Goal: Task Accomplishment & Management: Use online tool/utility

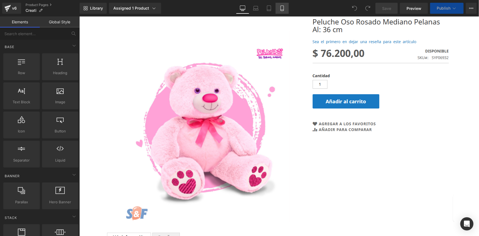
click at [281, 6] on icon at bounding box center [281, 8] width 3 height 5
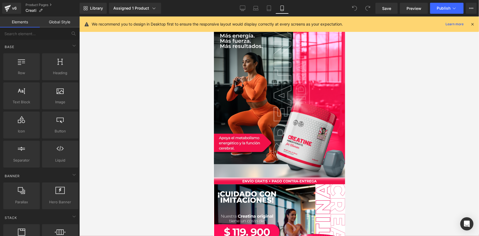
click at [473, 24] on icon at bounding box center [471, 24] width 5 height 5
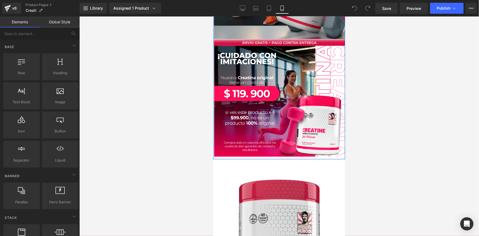
scroll to position [149, 0]
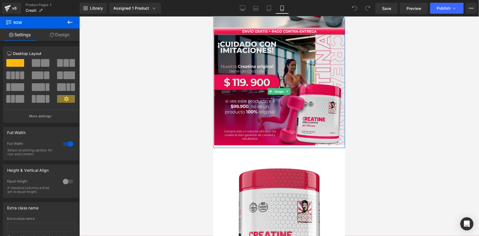
click at [244, 145] on div "Image Image Row" at bounding box center [279, 7] width 132 height 281
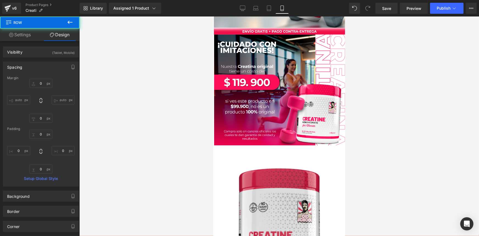
scroll to position [199, 0]
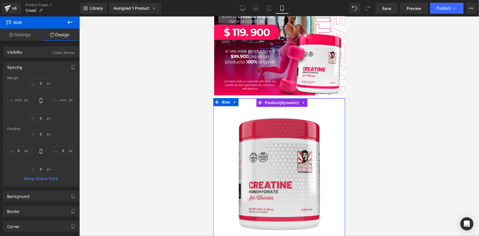
click at [263, 106] on li "Product" at bounding box center [278, 102] width 44 height 8
click at [258, 102] on icon at bounding box center [259, 102] width 4 height 4
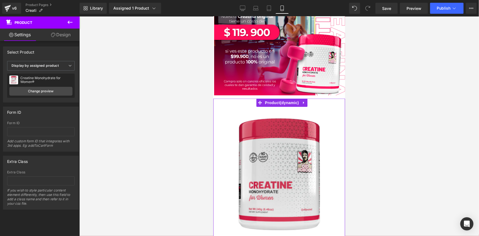
click at [51, 33] on icon at bounding box center [53, 35] width 4 height 4
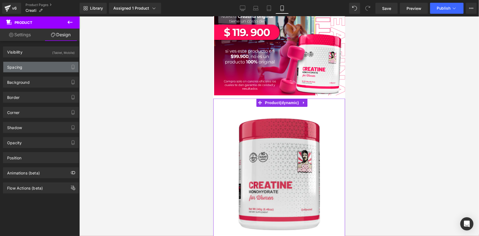
click at [49, 66] on div "Spacing" at bounding box center [40, 67] width 75 height 10
type input "0"
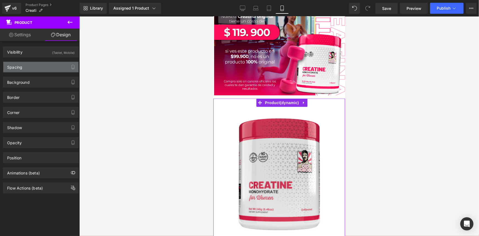
type input "30"
type input "10"
type input "25"
type input "10"
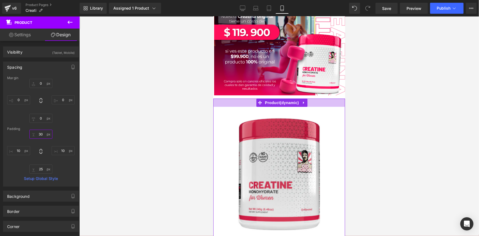
click at [41, 134] on input "30" at bounding box center [40, 133] width 23 height 9
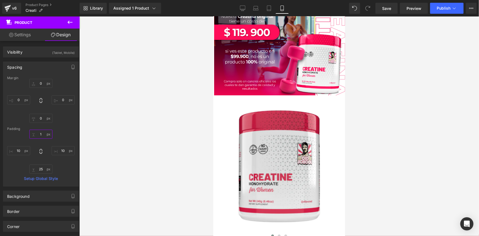
type input "0"
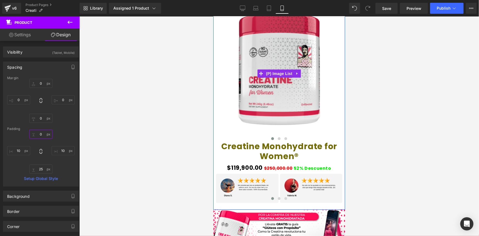
scroll to position [324, 0]
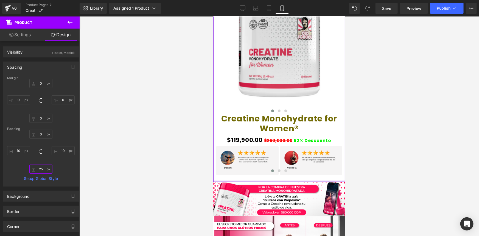
click at [41, 168] on input "25" at bounding box center [40, 168] width 23 height 9
type input "0"
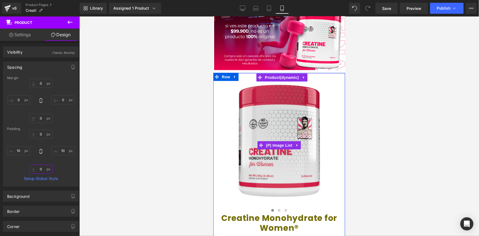
scroll to position [224, 0]
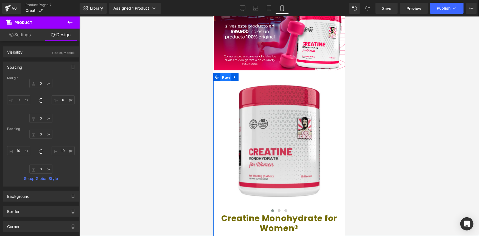
click at [223, 76] on span "Row" at bounding box center [225, 77] width 11 height 8
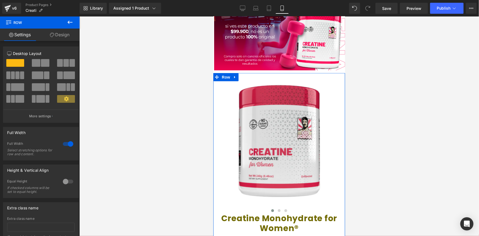
click at [53, 32] on link "Design" at bounding box center [60, 35] width 40 height 12
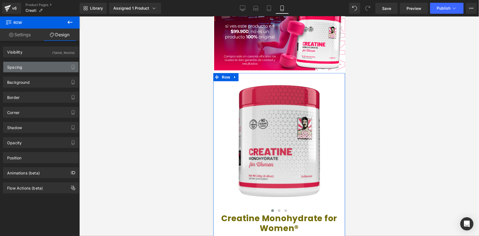
type input "0"
type input "2"
type input "0"
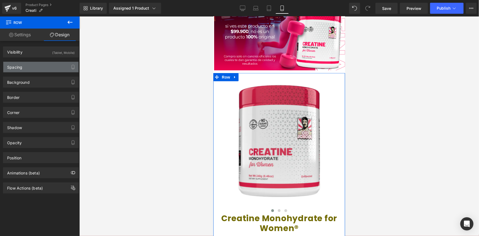
type input "0"
click at [47, 66] on div "Spacing" at bounding box center [40, 67] width 75 height 10
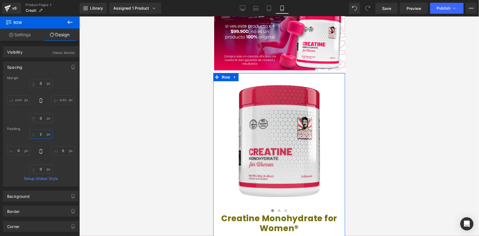
click at [42, 135] on input "2" at bounding box center [40, 133] width 23 height 9
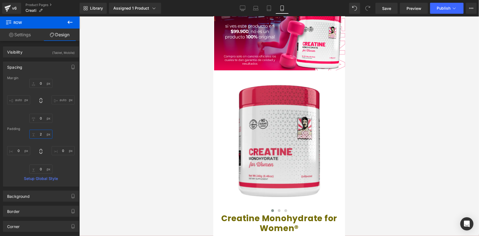
type input "0"
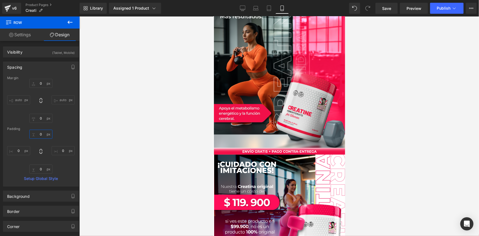
scroll to position [0, 0]
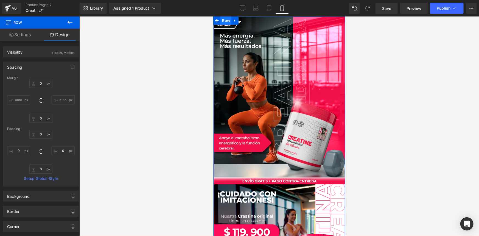
click at [224, 19] on span "Row" at bounding box center [225, 20] width 11 height 8
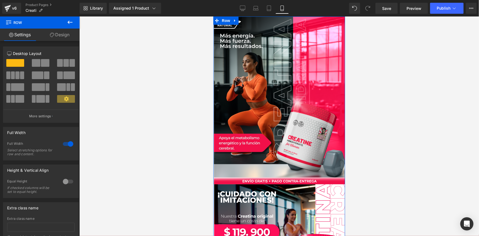
click at [61, 34] on link "Design" at bounding box center [60, 35] width 40 height 12
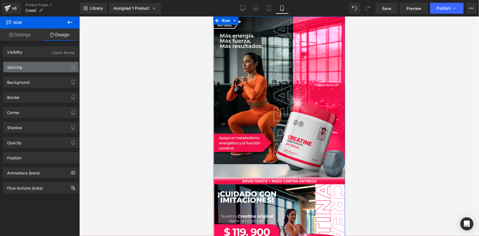
click at [44, 68] on div "Spacing" at bounding box center [40, 67] width 75 height 10
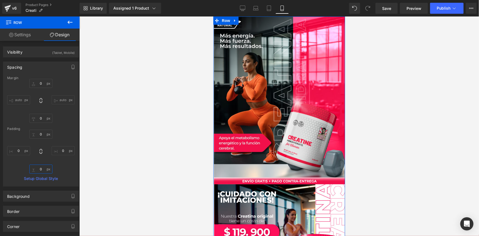
click at [41, 170] on input "0" at bounding box center [40, 168] width 23 height 9
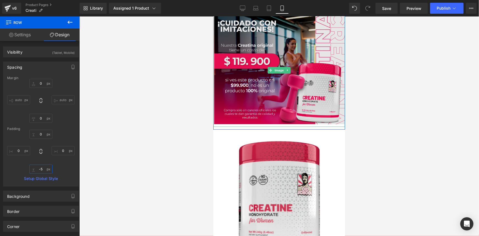
scroll to position [174, 0]
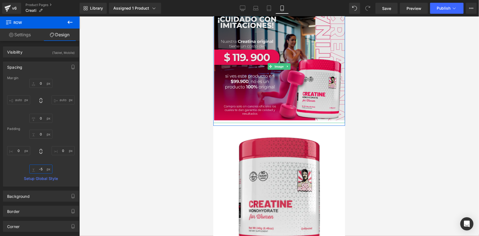
type input "-"
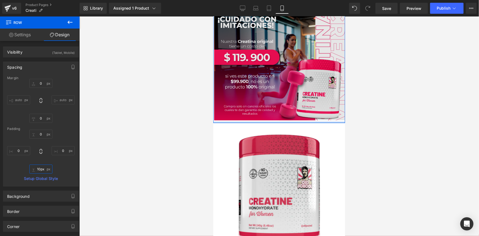
type input "0px"
drag, startPoint x: 264, startPoint y: 123, endPoint x: 264, endPoint y: 120, distance: 2.8
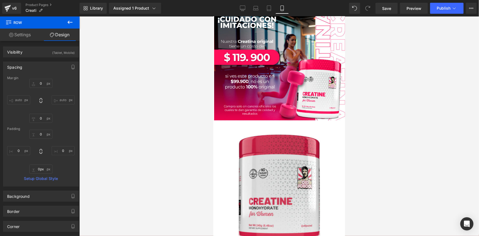
click at [155, 148] on div at bounding box center [278, 125] width 399 height 219
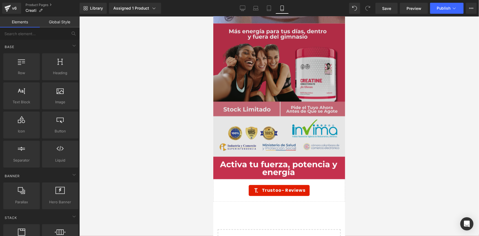
scroll to position [1756, 0]
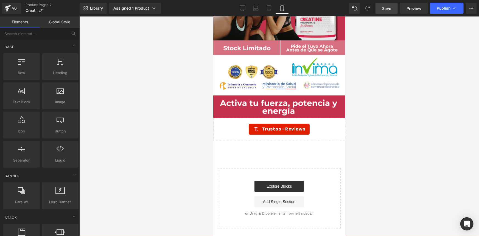
click at [388, 8] on span "Save" at bounding box center [386, 8] width 9 height 6
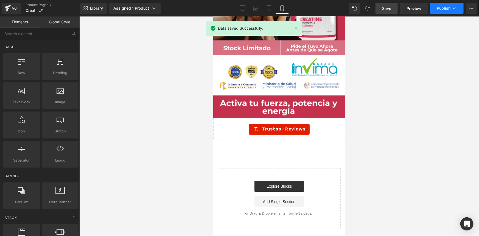
click at [453, 7] on icon at bounding box center [453, 7] width 5 height 5
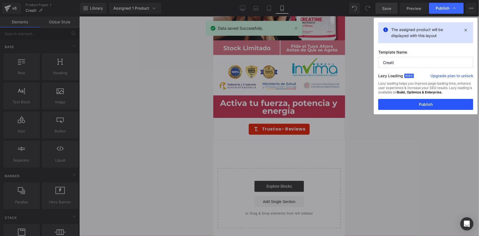
click at [428, 103] on button "Publish" at bounding box center [425, 104] width 95 height 11
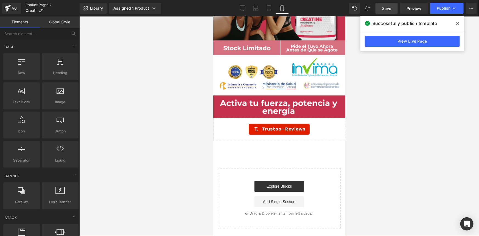
click at [35, 4] on link "Product Pages" at bounding box center [53, 5] width 54 height 4
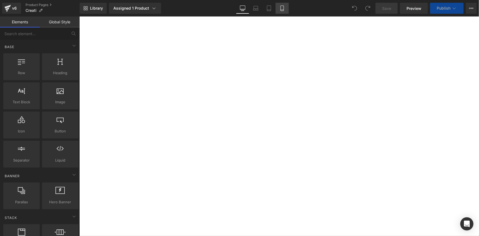
drag, startPoint x: 0, startPoint y: 0, endPoint x: 281, endPoint y: 9, distance: 280.7
click at [281, 9] on icon at bounding box center [281, 7] width 5 height 5
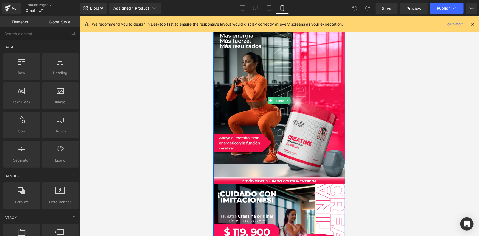
click at [268, 99] on icon at bounding box center [269, 99] width 3 height 3
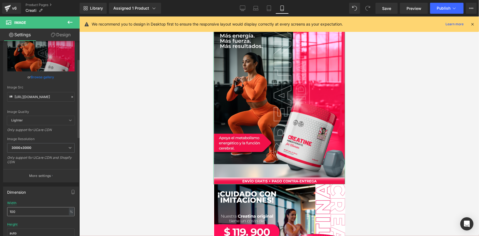
scroll to position [50, 0]
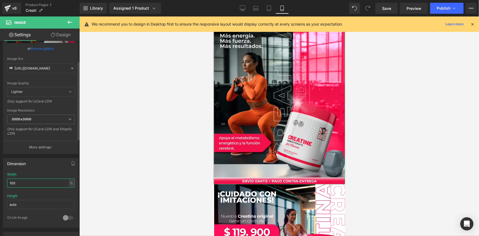
drag, startPoint x: 21, startPoint y: 182, endPoint x: 6, endPoint y: 183, distance: 15.1
click at [6, 183] on div "100% Width 100 % % px auto Height auto 0 Circle Image" at bounding box center [40, 199] width 75 height 55
type input "0"
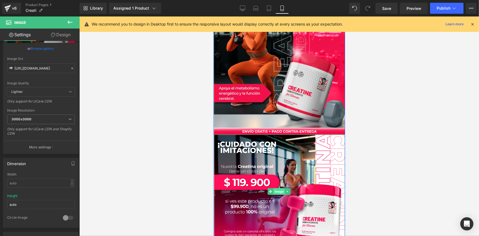
click at [275, 191] on span "Image" at bounding box center [279, 191] width 12 height 7
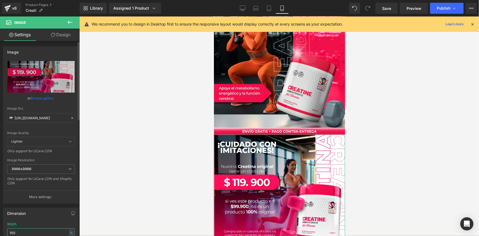
click at [45, 231] on input "100" at bounding box center [40, 232] width 67 height 9
type input "1"
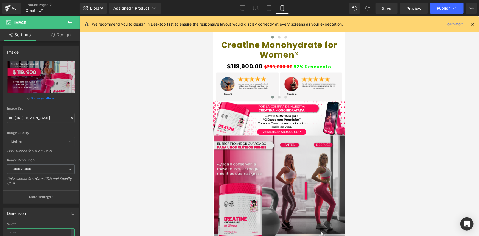
scroll to position [399, 0]
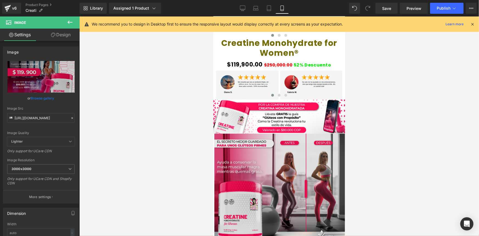
click at [275, 182] on img at bounding box center [279, 188] width 132 height 110
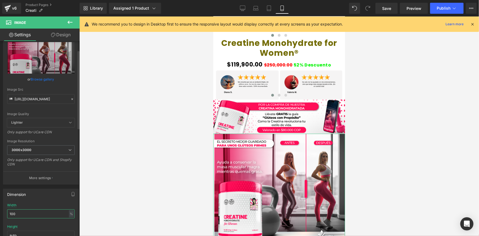
scroll to position [30, 0]
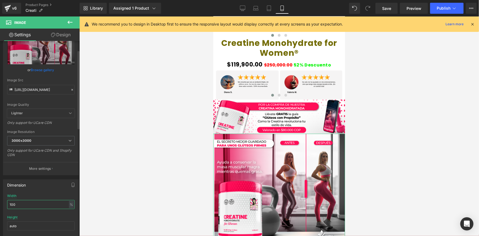
drag, startPoint x: 21, startPoint y: 231, endPoint x: 0, endPoint y: 230, distance: 21.1
click at [0, 230] on div "Dimension 100% Width 100 % % px auto Height auto 0 Circle Image" at bounding box center [41, 212] width 82 height 74
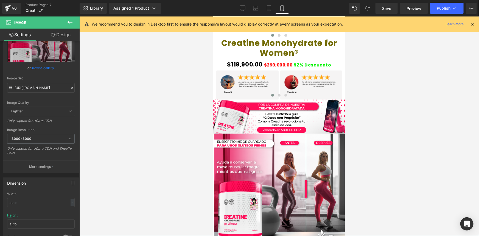
click at [173, 200] on div at bounding box center [278, 125] width 399 height 219
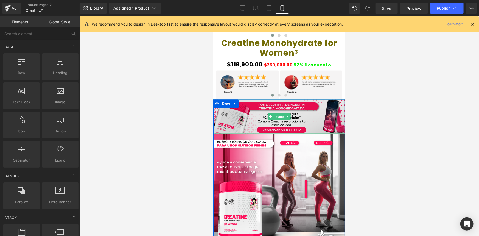
click at [234, 115] on img at bounding box center [279, 116] width 132 height 34
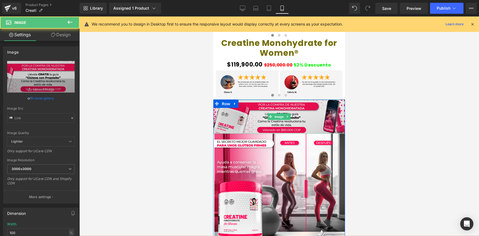
type input "[URL][DOMAIN_NAME]"
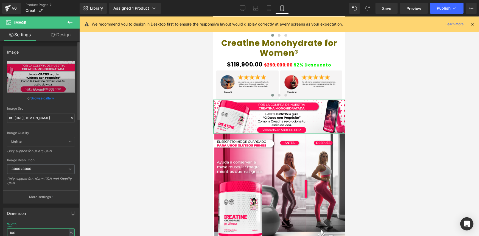
scroll to position [3, 0]
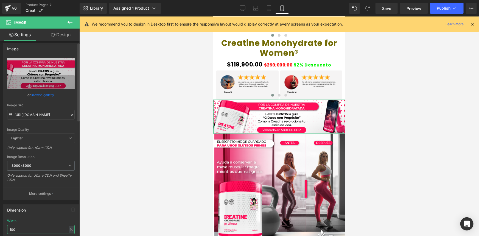
drag, startPoint x: 23, startPoint y: 230, endPoint x: 0, endPoint y: 228, distance: 22.9
click at [0, 228] on div "Dimension 100% Width 100 % % px auto Height auto 0 Circle Image" at bounding box center [41, 237] width 82 height 74
click at [168, 185] on div at bounding box center [278, 125] width 399 height 219
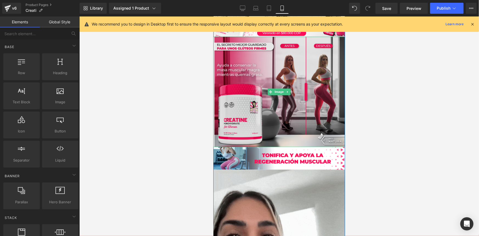
scroll to position [499, 0]
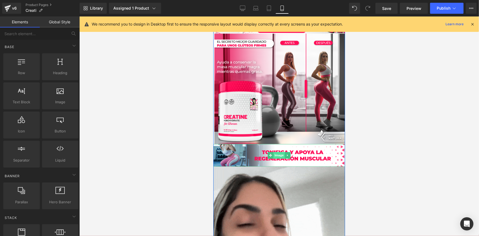
click at [281, 157] on span "Image" at bounding box center [279, 155] width 12 height 7
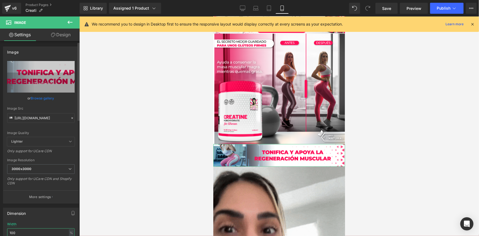
scroll to position [5, 0]
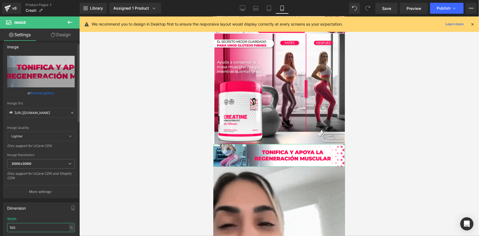
drag, startPoint x: 37, startPoint y: 231, endPoint x: 0, endPoint y: 228, distance: 37.5
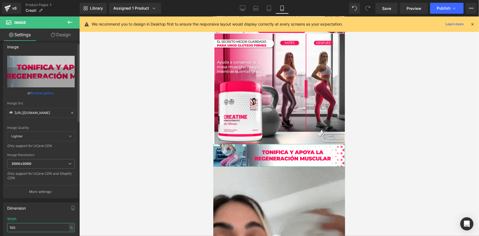
click at [0, 228] on div "Dimension 100% Width 100 % % px auto Height auto 0 Circle Image" at bounding box center [41, 235] width 82 height 74
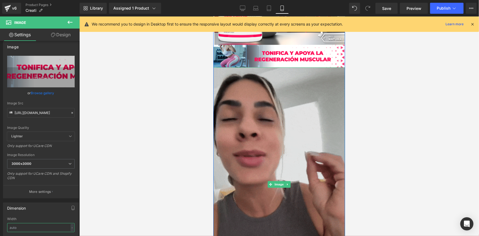
scroll to position [598, 0]
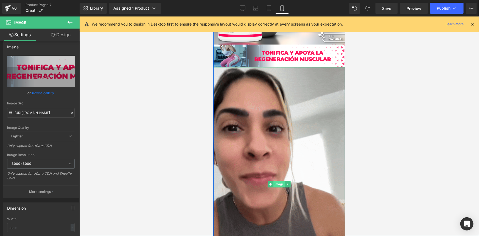
click at [276, 182] on span "Image" at bounding box center [279, 183] width 12 height 7
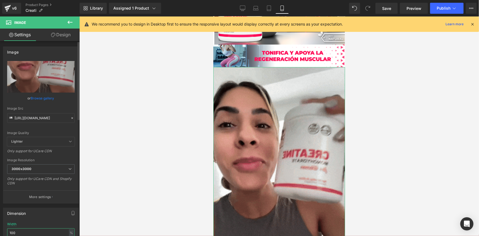
click at [22, 230] on input "100" at bounding box center [40, 232] width 67 height 9
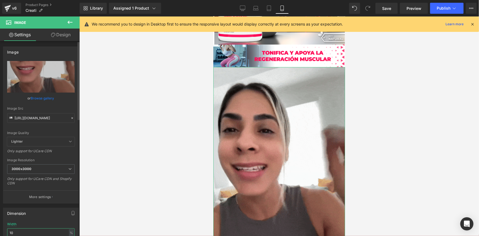
type input "1"
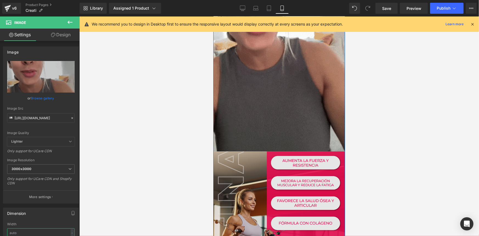
scroll to position [823, 0]
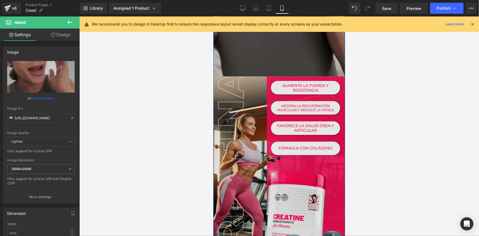
click at [281, 167] on div "Image" at bounding box center [279, 170] width 132 height 189
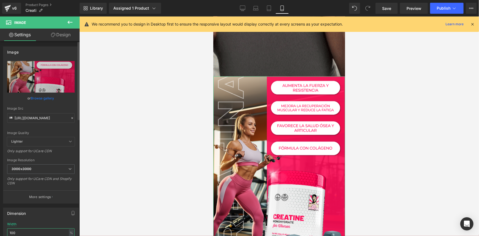
click at [30, 230] on input "100" at bounding box center [40, 232] width 67 height 9
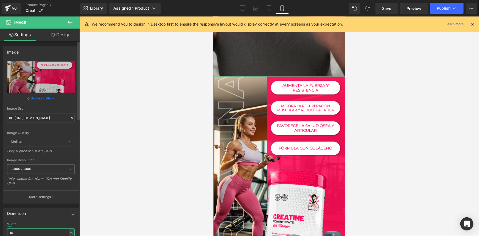
type input "1"
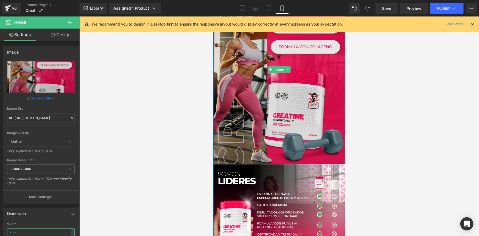
scroll to position [997, 0]
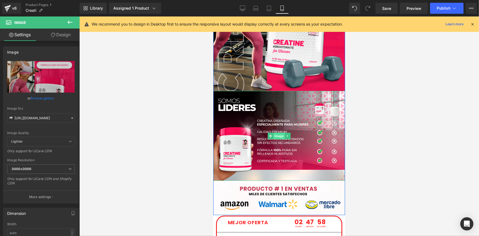
click at [278, 135] on span "Image" at bounding box center [279, 135] width 12 height 7
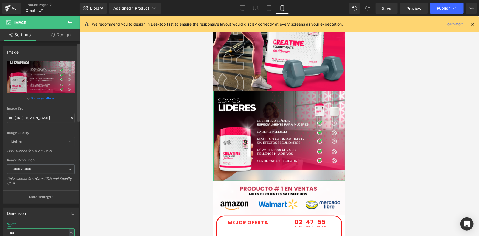
scroll to position [4, 0]
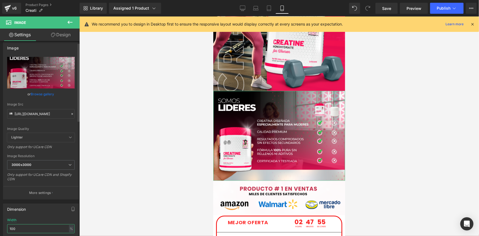
drag, startPoint x: 26, startPoint y: 233, endPoint x: 0, endPoint y: 229, distance: 26.3
click at [0, 229] on div "Dimension 100% Width 100 % % px auto Height auto 0 Circle Image" at bounding box center [41, 236] width 82 height 74
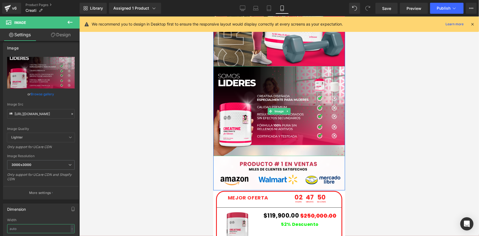
scroll to position [1022, 0]
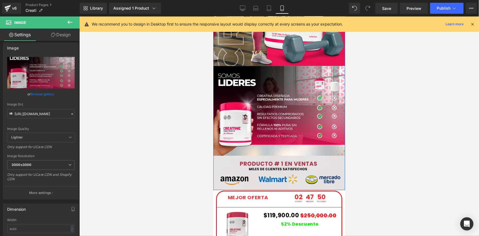
click at [279, 172] on div "Image" at bounding box center [279, 172] width 132 height 34
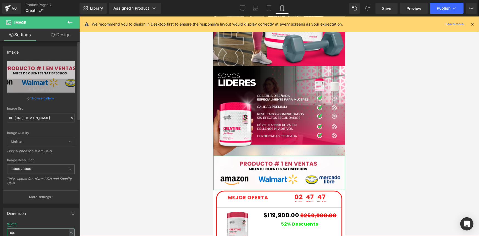
click at [31, 230] on input "100" at bounding box center [40, 232] width 67 height 9
type input "1"
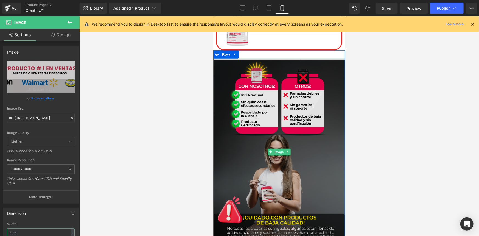
scroll to position [1221, 0]
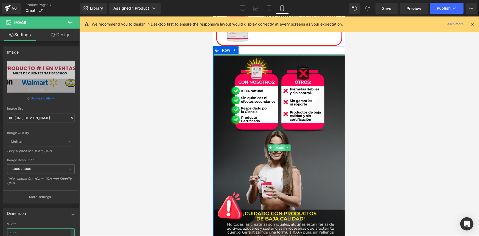
drag, startPoint x: 276, startPoint y: 148, endPoint x: 404, endPoint y: 211, distance: 142.4
click at [276, 148] on span "Image" at bounding box center [279, 147] width 12 height 7
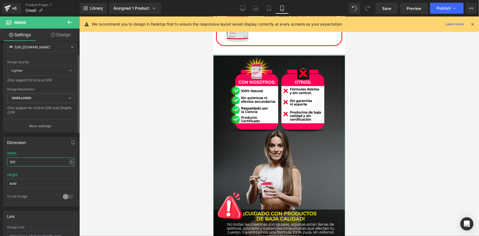
drag, startPoint x: 25, startPoint y: 231, endPoint x: 5, endPoint y: 233, distance: 19.5
click at [5, 233] on div "Image [URL][DOMAIN_NAME] Replace Image Upload image or Browse gallery Image Src…" at bounding box center [41, 205] width 82 height 471
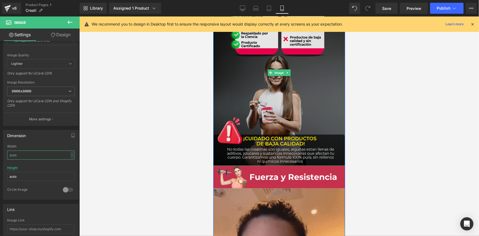
scroll to position [1321, 0]
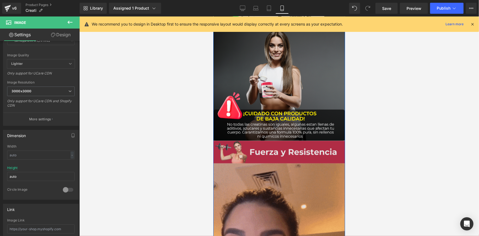
click at [278, 151] on div "Image" at bounding box center [279, 151] width 132 height 22
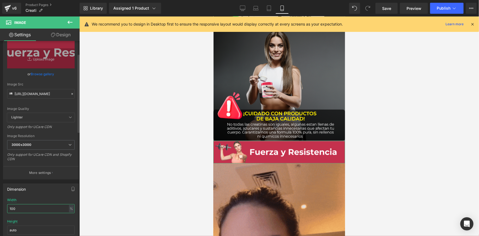
scroll to position [35, 0]
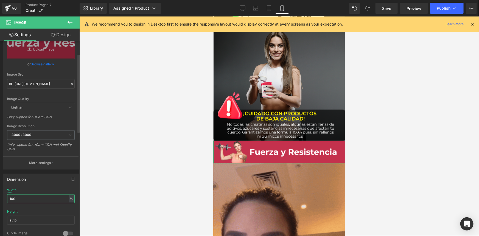
drag, startPoint x: 19, startPoint y: 228, endPoint x: 5, endPoint y: 227, distance: 14.3
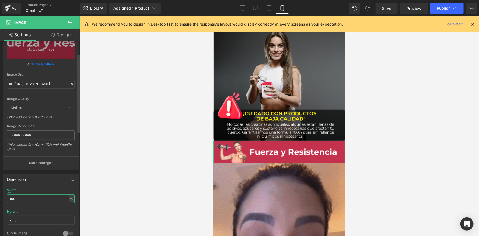
click at [5, 227] on div "100% Width 100 % % px auto Height auto 0 Circle Image" at bounding box center [40, 215] width 75 height 55
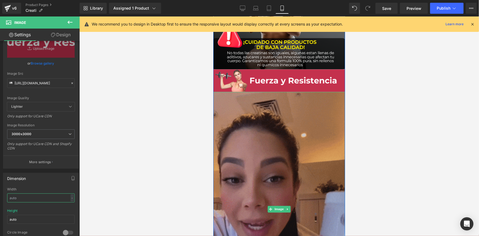
scroll to position [1396, 0]
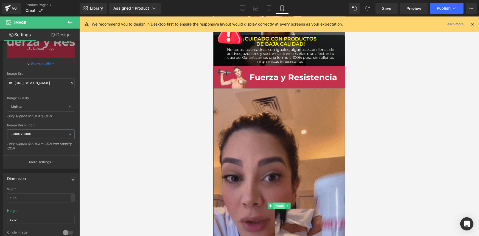
click at [276, 204] on span "Image" at bounding box center [279, 205] width 12 height 7
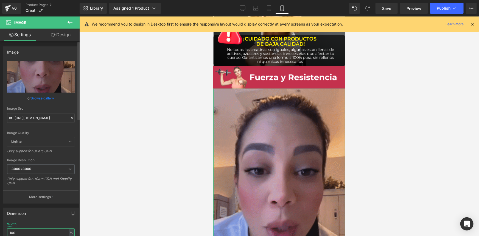
scroll to position [1, 0]
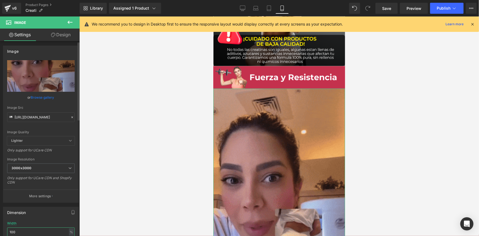
drag, startPoint x: 19, startPoint y: 232, endPoint x: 0, endPoint y: 225, distance: 20.9
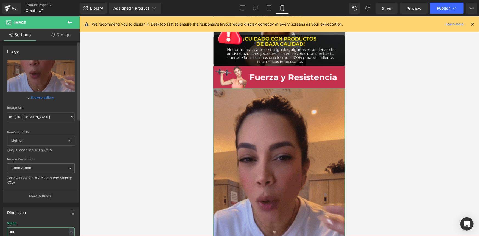
click at [0, 225] on div "Dimension 100% Width 100 % % px auto Height auto 0 Circle Image" at bounding box center [41, 239] width 82 height 74
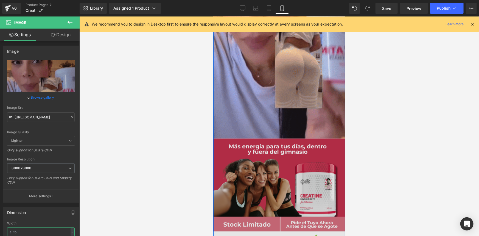
scroll to position [1645, 0]
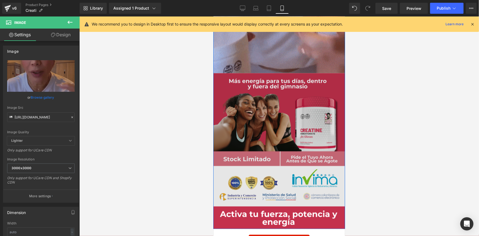
drag, startPoint x: 281, startPoint y: 119, endPoint x: 217, endPoint y: 183, distance: 90.4
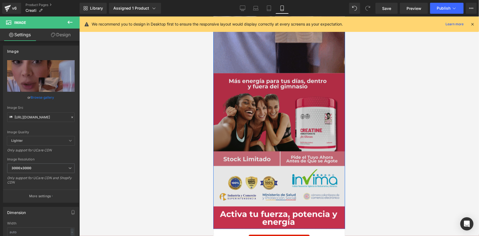
click at [281, 119] on img at bounding box center [279, 139] width 132 height 133
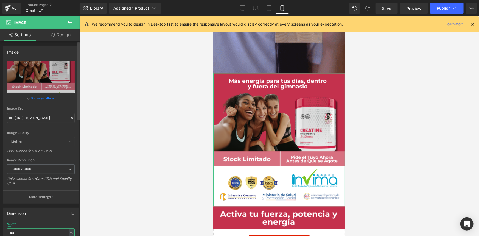
click at [17, 231] on input "100" at bounding box center [40, 232] width 67 height 9
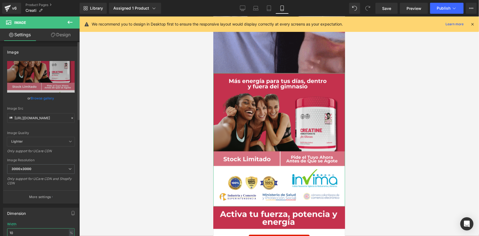
type input "1"
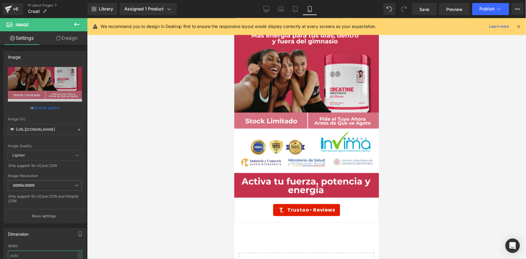
scroll to position [1695, 0]
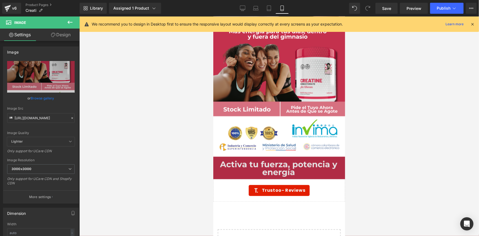
click at [271, 164] on div "Image" at bounding box center [279, 167] width 132 height 22
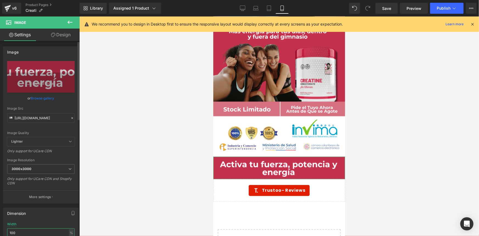
click at [21, 233] on input "100" at bounding box center [40, 232] width 67 height 9
type input "1"
click at [394, 6] on link "Save" at bounding box center [386, 8] width 22 height 11
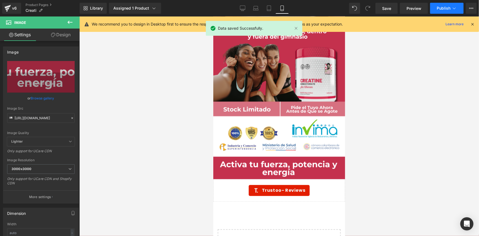
click at [457, 8] on button "Publish" at bounding box center [446, 8] width 33 height 11
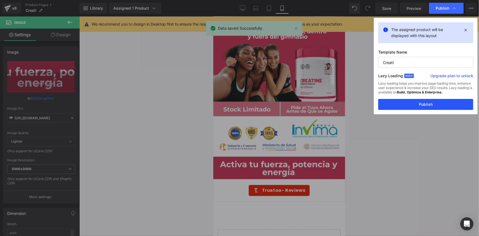
click at [423, 102] on button "Publish" at bounding box center [425, 104] width 95 height 11
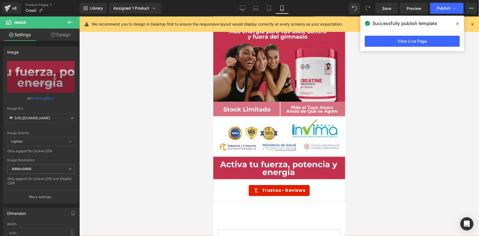
click at [458, 25] on icon at bounding box center [457, 23] width 3 height 4
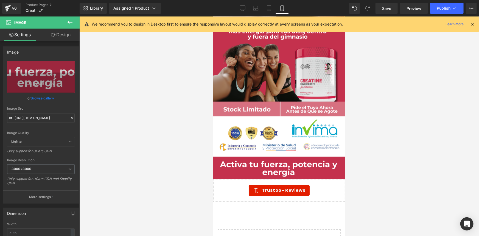
click at [471, 22] on icon at bounding box center [471, 24] width 5 height 5
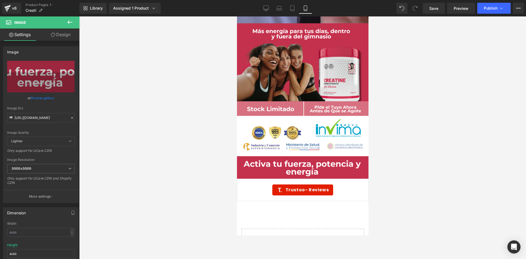
scroll to position [1695, 0]
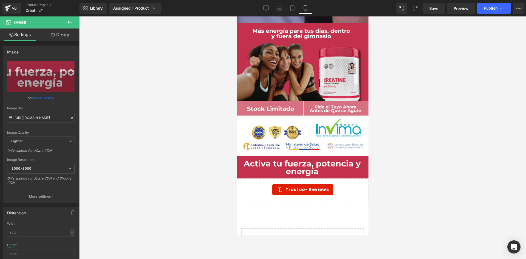
click at [478, 47] on div at bounding box center [302, 137] width 447 height 243
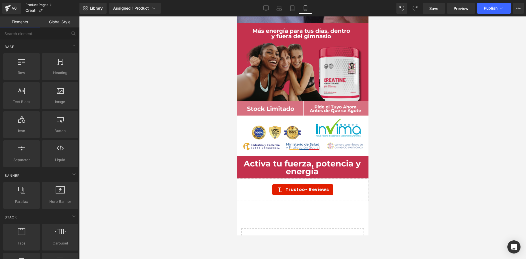
click at [28, 5] on link "Product Pages" at bounding box center [53, 5] width 54 height 4
